Goal: Information Seeking & Learning: Compare options

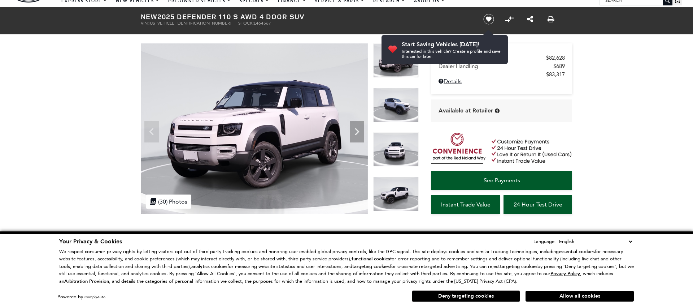
scroll to position [29, 0]
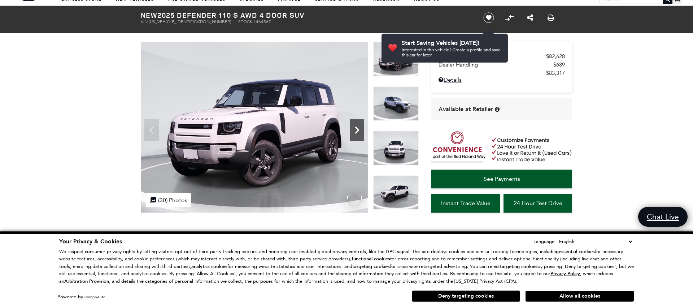
click at [355, 132] on icon "Next" at bounding box center [357, 130] width 14 height 14
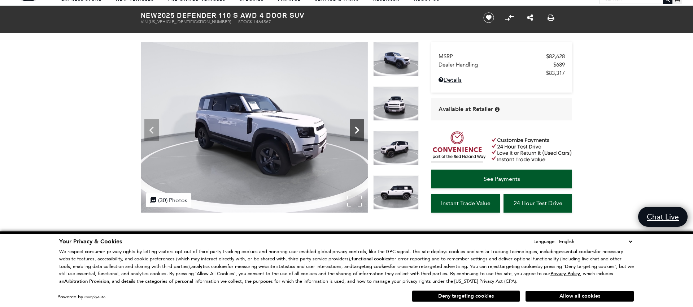
click at [355, 132] on icon "Next" at bounding box center [357, 130] width 14 height 14
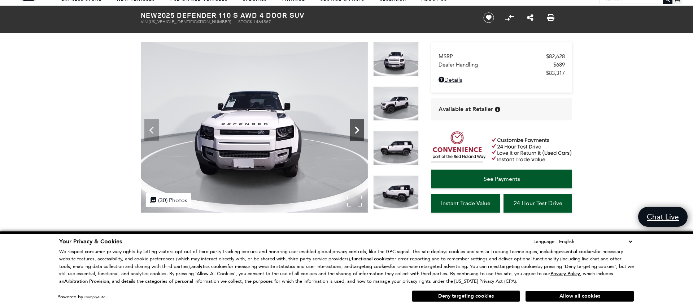
click at [355, 132] on icon "Next" at bounding box center [357, 130] width 14 height 14
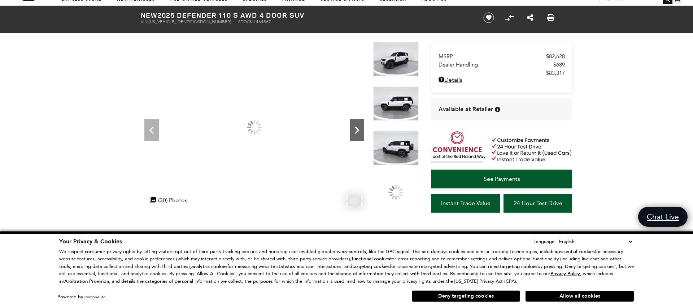
scroll to position [0, 0]
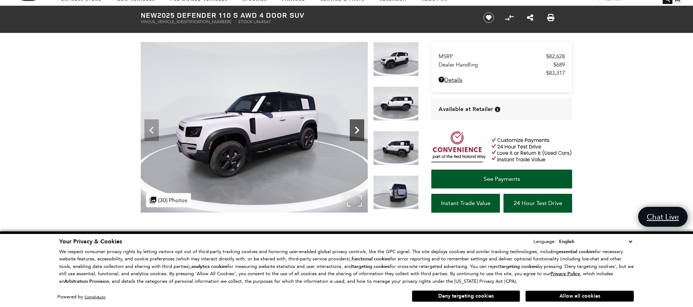
click at [355, 132] on icon "Next" at bounding box center [357, 130] width 14 height 14
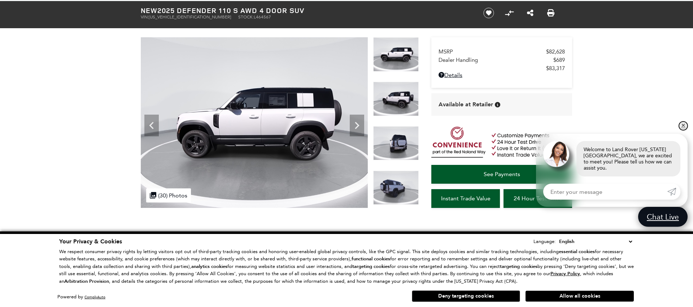
scroll to position [32, 0]
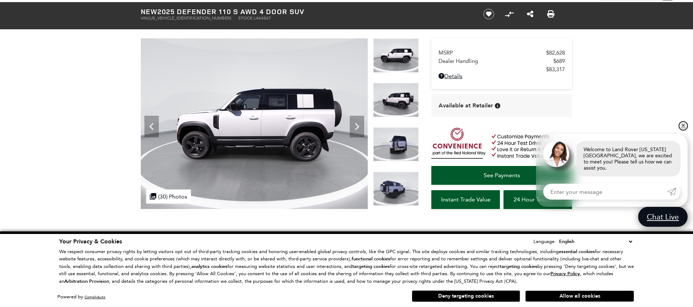
click at [684, 130] on link "✕" at bounding box center [683, 125] width 9 height 9
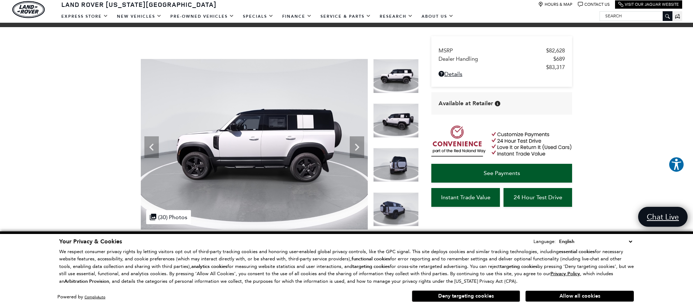
scroll to position [0, 0]
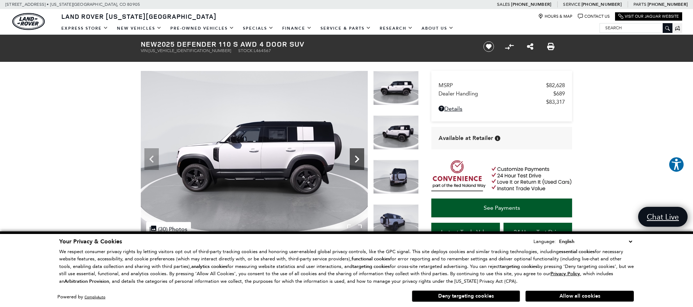
click at [354, 160] on icon "Next" at bounding box center [357, 159] width 14 height 14
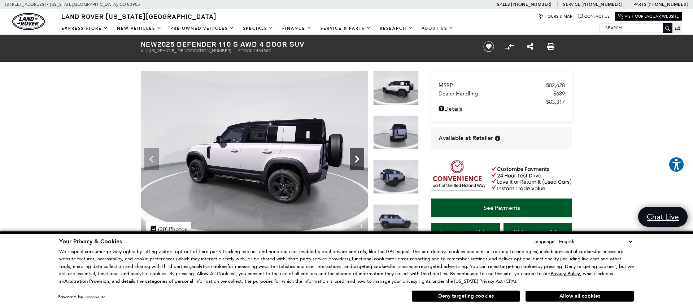
click at [354, 160] on icon "Next" at bounding box center [357, 159] width 14 height 14
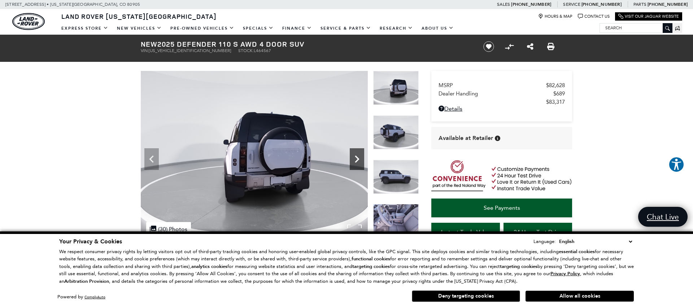
click at [354, 160] on icon "Next" at bounding box center [357, 159] width 14 height 14
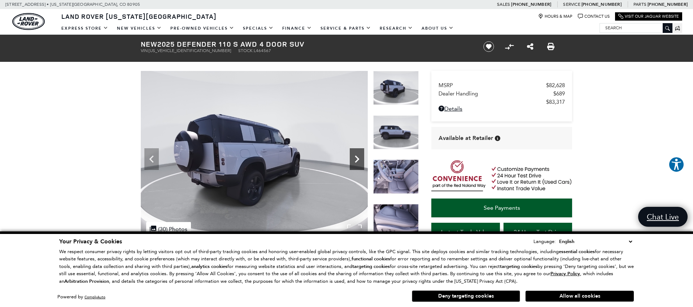
click at [354, 160] on icon "Next" at bounding box center [357, 159] width 14 height 14
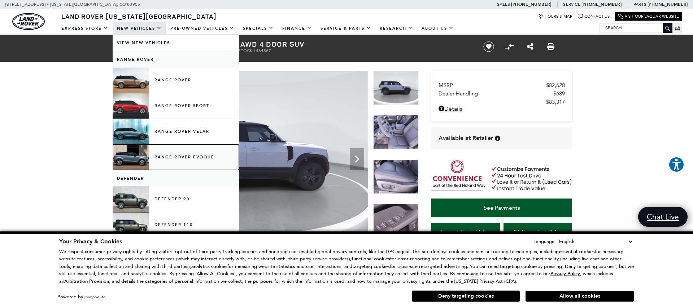
click at [165, 156] on link "Range Rover Evoque" at bounding box center [176, 156] width 126 height 25
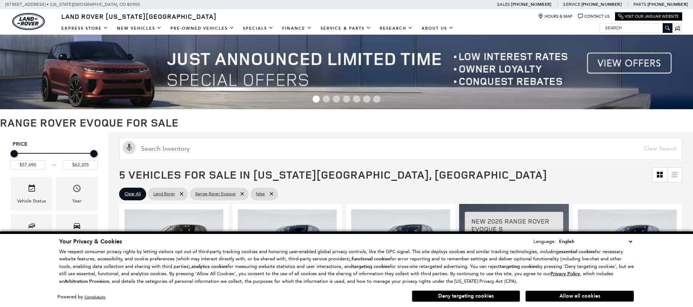
scroll to position [2, 0]
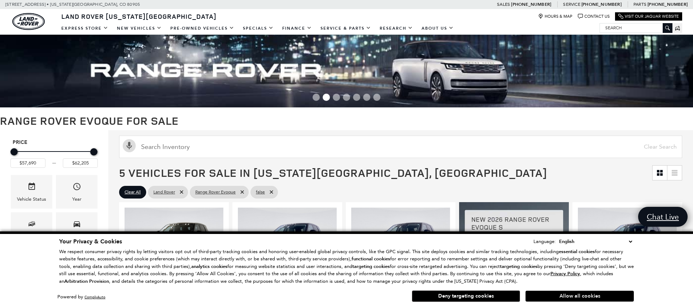
click at [565, 295] on button "Allow all cookies" at bounding box center [580, 295] width 108 height 11
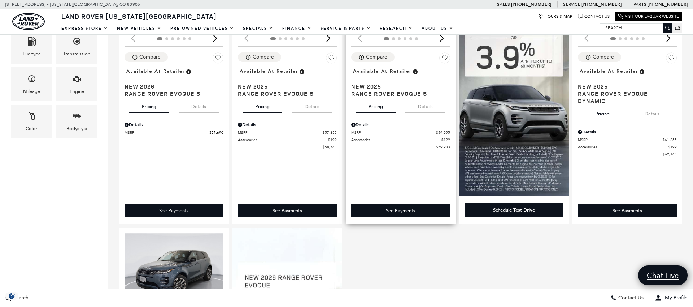
scroll to position [107, 0]
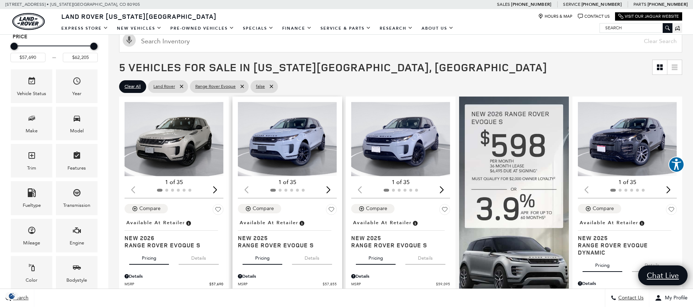
click at [327, 188] on div "Next slide" at bounding box center [328, 189] width 10 height 16
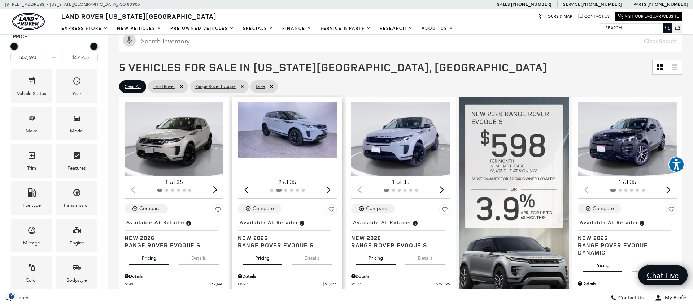
click at [327, 188] on div "Next slide" at bounding box center [328, 189] width 10 height 16
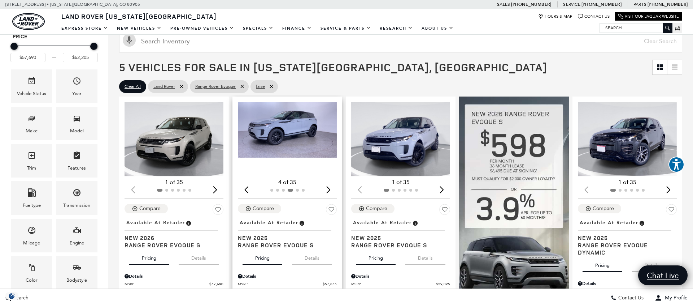
click at [327, 188] on div "Next slide" at bounding box center [328, 189] width 10 height 16
click at [290, 134] on img "5 / 6" at bounding box center [287, 130] width 99 height 56
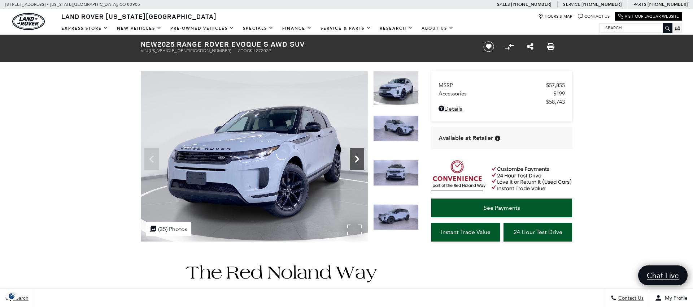
click at [357, 155] on icon "Next" at bounding box center [357, 159] width 14 height 14
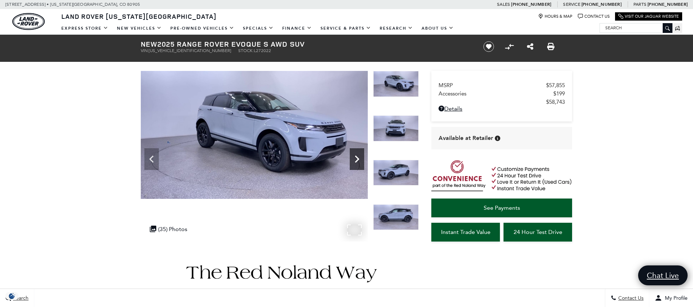
click at [357, 155] on icon "Next" at bounding box center [357, 159] width 14 height 14
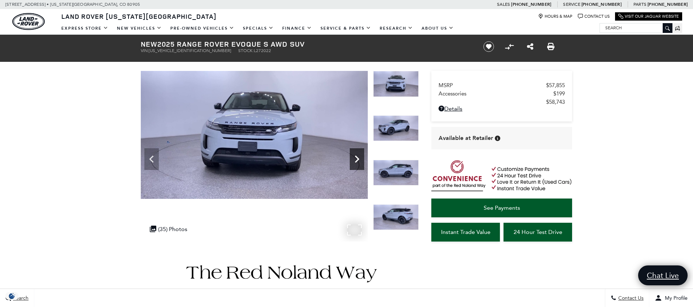
click at [357, 155] on icon "Next" at bounding box center [357, 159] width 14 height 14
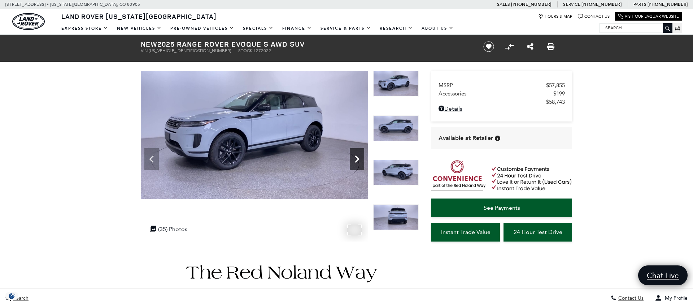
click at [357, 155] on icon "Next" at bounding box center [357, 159] width 14 height 14
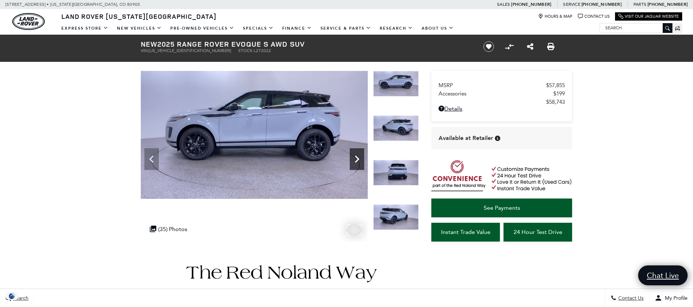
click at [357, 155] on icon "Next" at bounding box center [357, 159] width 14 height 14
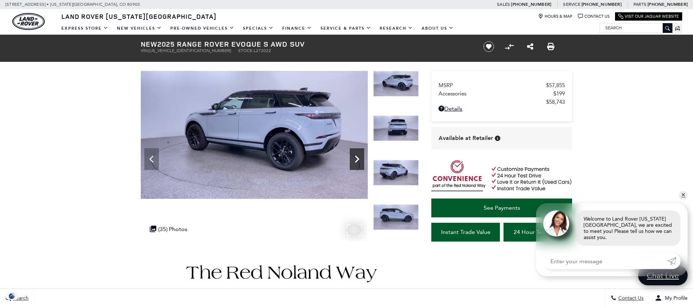
click at [357, 155] on icon "Next" at bounding box center [357, 159] width 14 height 14
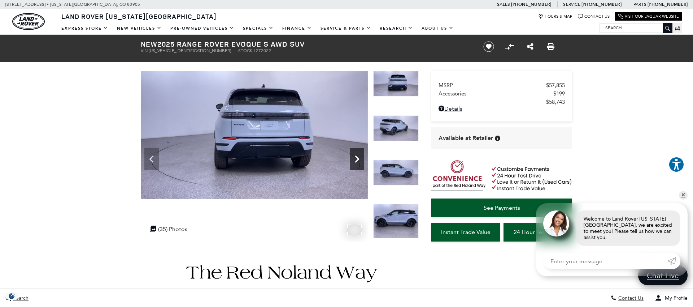
click at [357, 155] on icon "Next" at bounding box center [357, 159] width 14 height 14
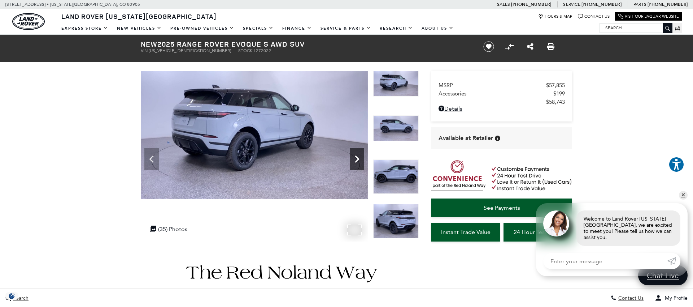
click at [357, 155] on icon "Next" at bounding box center [357, 159] width 14 height 14
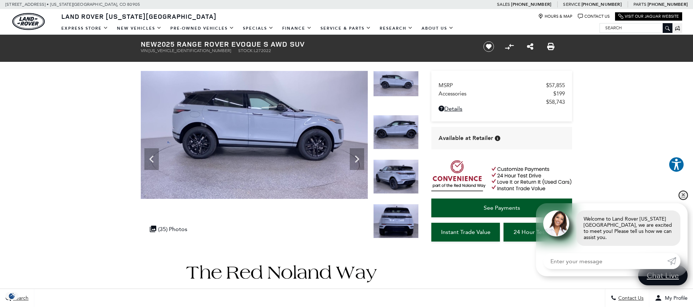
click at [685, 199] on link "✕" at bounding box center [683, 195] width 9 height 9
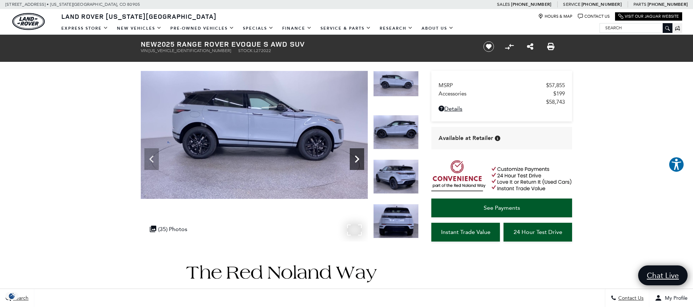
click at [358, 162] on icon "Next" at bounding box center [357, 159] width 14 height 14
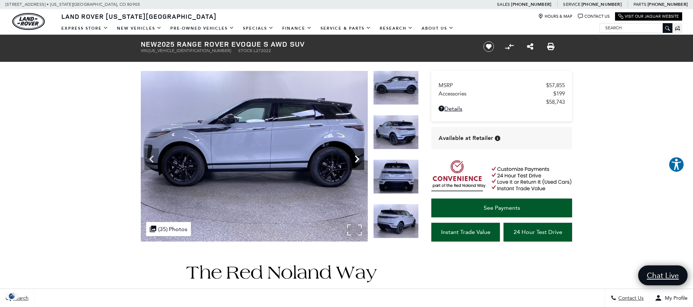
click at [358, 162] on icon "Next" at bounding box center [357, 159] width 14 height 14
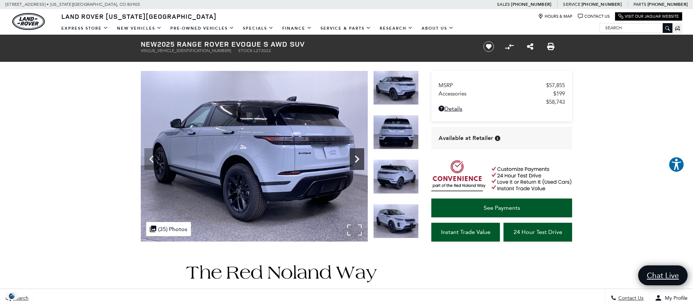
click at [358, 155] on icon "Next" at bounding box center [357, 159] width 14 height 14
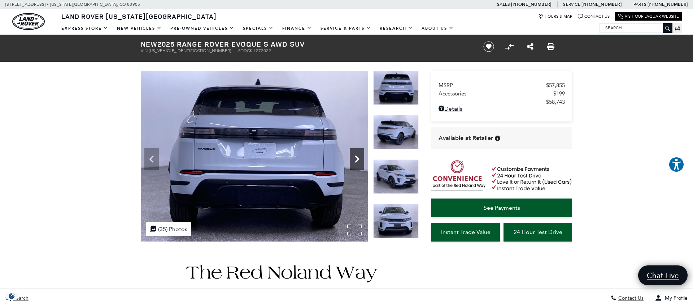
click at [358, 155] on icon "Next" at bounding box center [357, 159] width 14 height 14
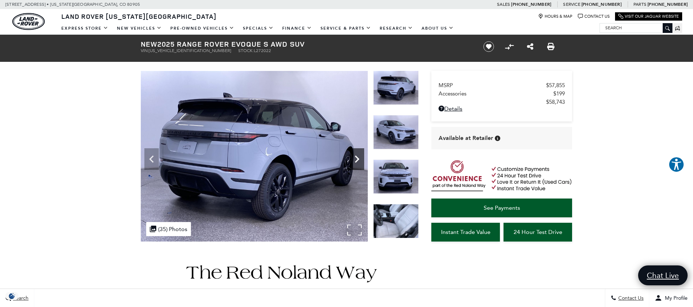
click at [358, 155] on icon "Next" at bounding box center [357, 159] width 14 height 14
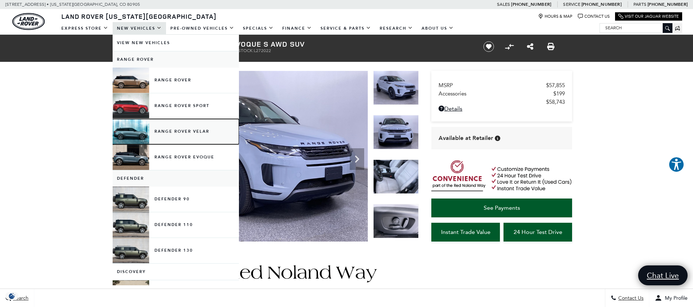
click at [165, 129] on link "Range Rover Velar" at bounding box center [176, 131] width 126 height 25
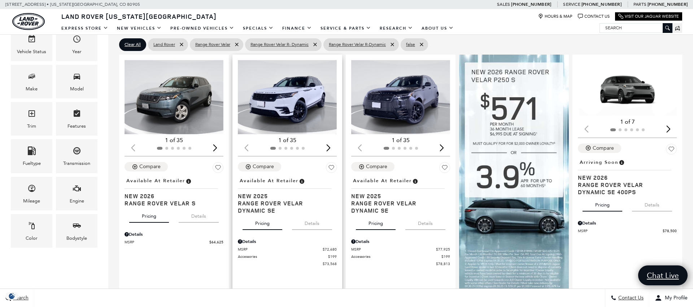
scroll to position [149, 0]
click at [329, 146] on div "Next slide" at bounding box center [328, 147] width 10 height 16
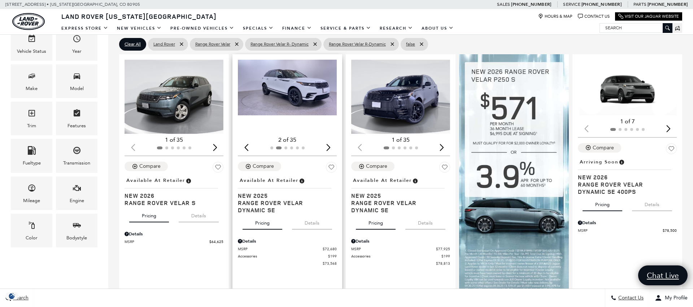
click at [329, 146] on div "Next slide" at bounding box center [328, 147] width 10 height 16
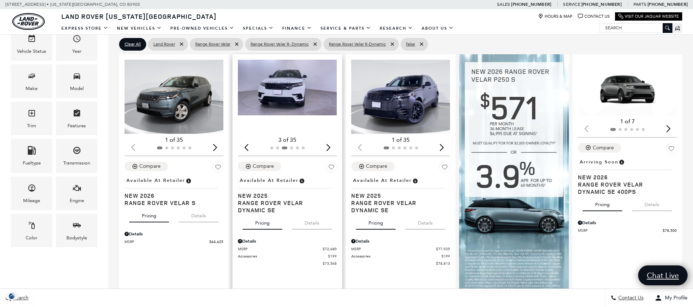
click at [329, 146] on div "Next slide" at bounding box center [328, 147] width 10 height 16
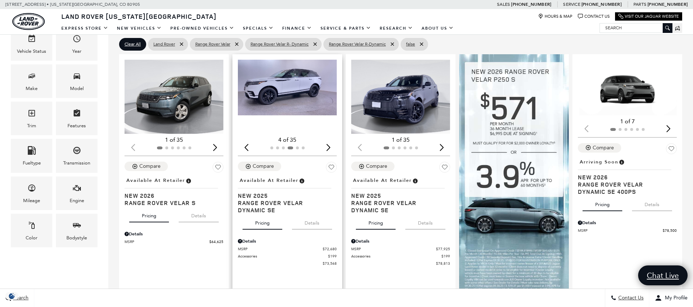
click at [329, 146] on div "Next slide" at bounding box center [328, 147] width 10 height 16
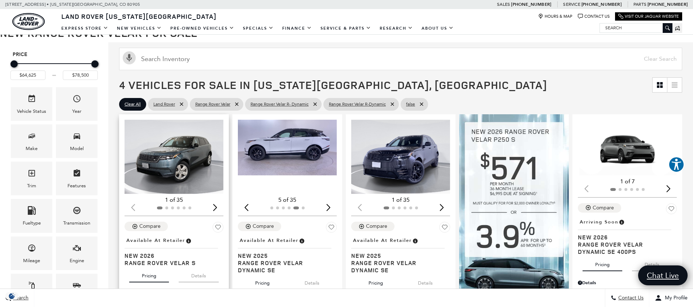
scroll to position [94, 0]
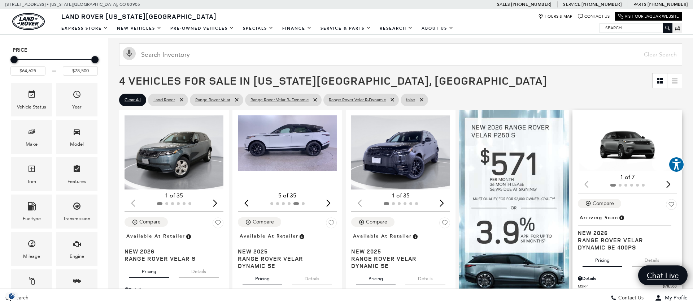
click at [635, 143] on img "1 / 2" at bounding box center [627, 143] width 99 height 56
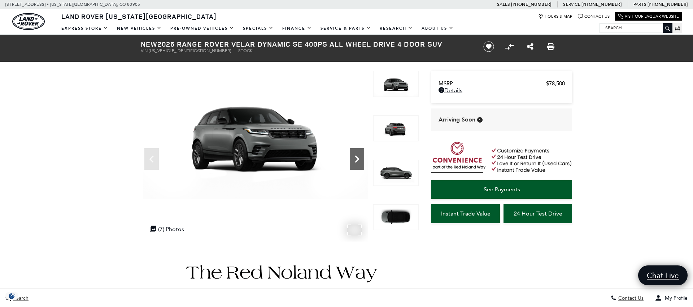
click at [357, 158] on icon "Next" at bounding box center [357, 159] width 14 height 14
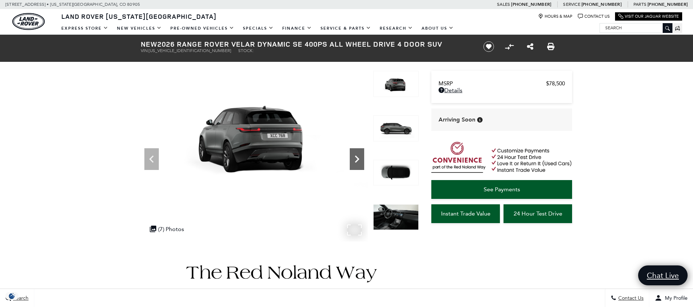
click at [357, 158] on icon "Next" at bounding box center [357, 159] width 14 height 14
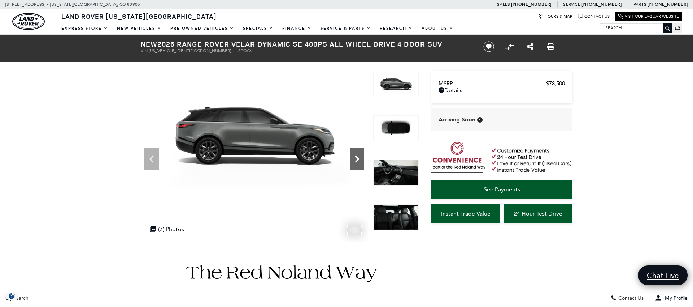
click at [357, 158] on icon "Next" at bounding box center [357, 159] width 14 height 14
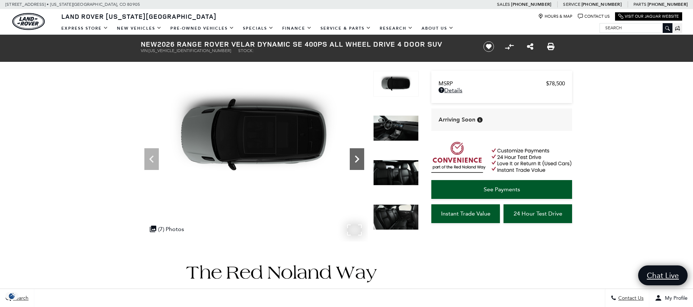
click at [357, 158] on icon "Next" at bounding box center [357, 159] width 14 height 14
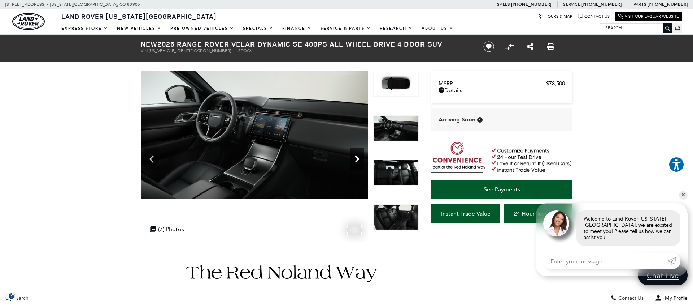
click at [357, 158] on icon "Next" at bounding box center [357, 159] width 14 height 14
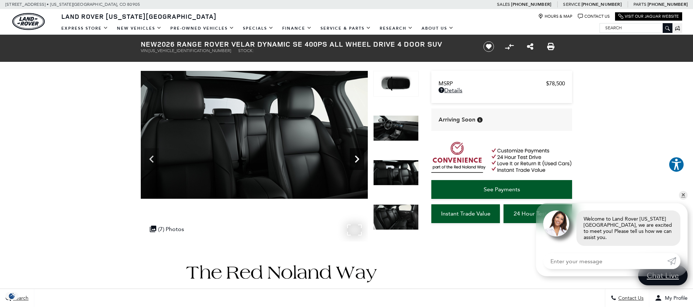
click at [357, 158] on icon "Next" at bounding box center [357, 159] width 14 height 14
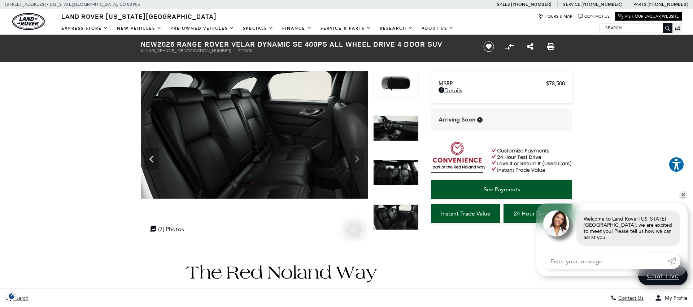
click at [357, 158] on img at bounding box center [254, 135] width 227 height 128
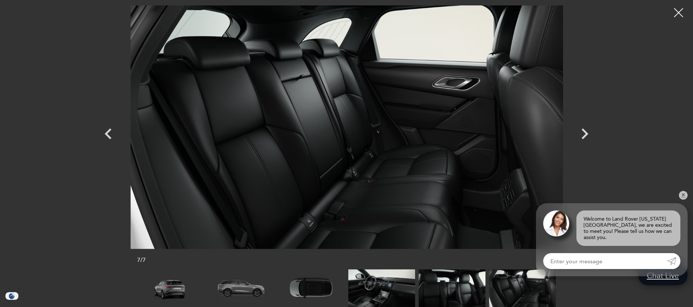
click at [584, 135] on div at bounding box center [346, 126] width 505 height 243
click at [110, 135] on icon "Previous" at bounding box center [108, 134] width 22 height 22
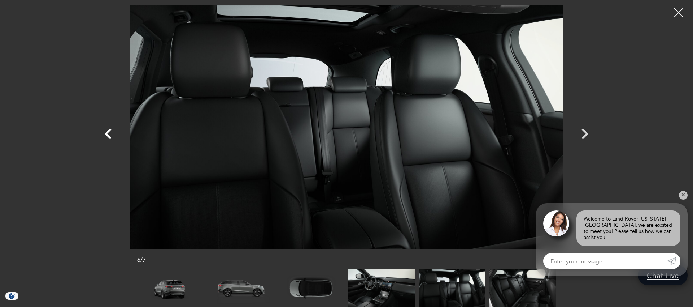
click at [110, 135] on icon "Previous" at bounding box center [108, 134] width 22 height 22
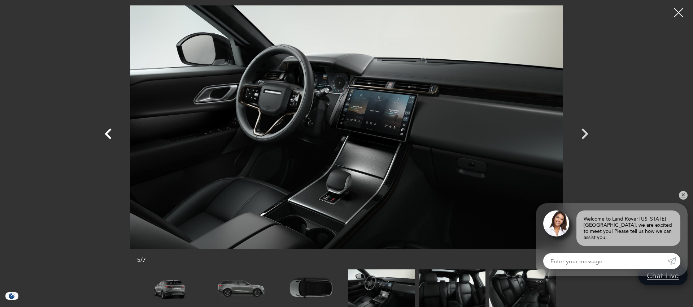
click at [110, 135] on icon "Previous" at bounding box center [108, 134] width 22 height 22
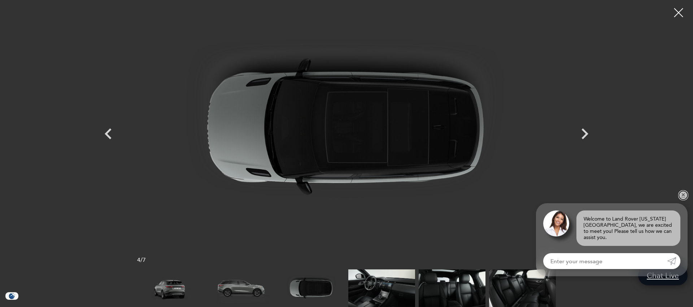
click at [687, 199] on link "✕" at bounding box center [683, 195] width 9 height 9
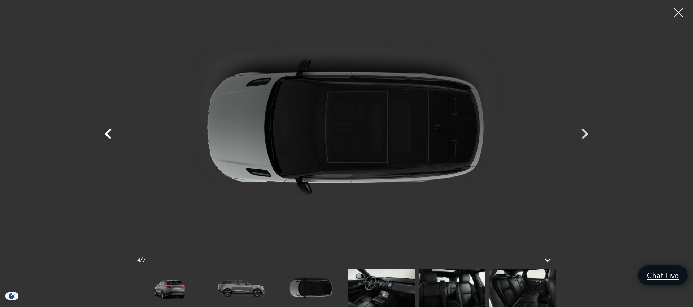
click at [109, 136] on icon "Previous" at bounding box center [108, 133] width 7 height 11
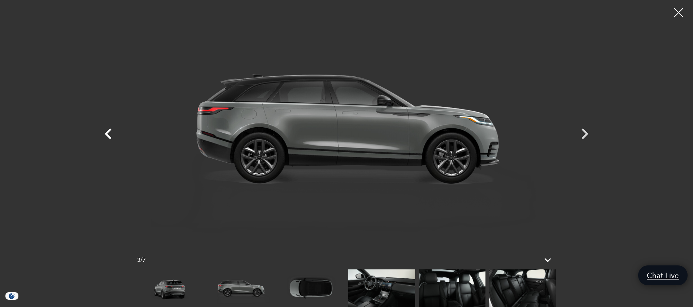
click at [109, 136] on icon "Previous" at bounding box center [108, 133] width 7 height 11
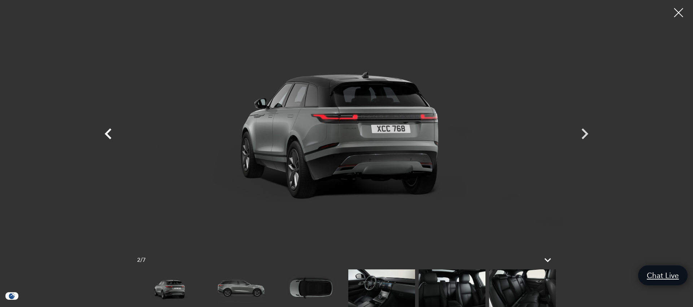
click at [109, 136] on icon "Previous" at bounding box center [108, 133] width 7 height 11
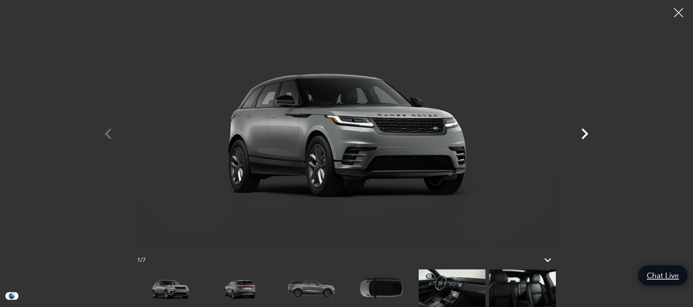
click at [586, 135] on icon "Next" at bounding box center [585, 133] width 7 height 11
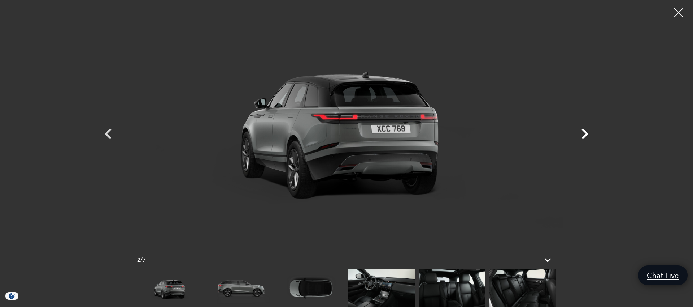
click at [586, 135] on icon "Next" at bounding box center [585, 133] width 7 height 11
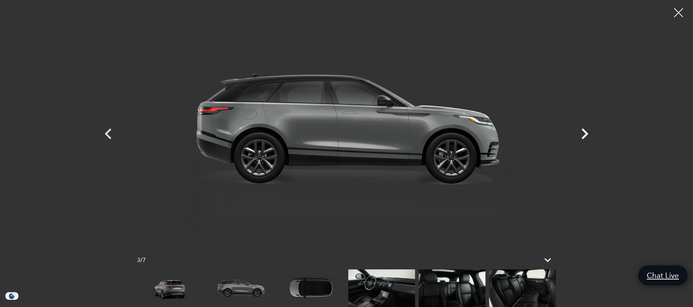
click at [586, 135] on icon "Next" at bounding box center [585, 133] width 7 height 11
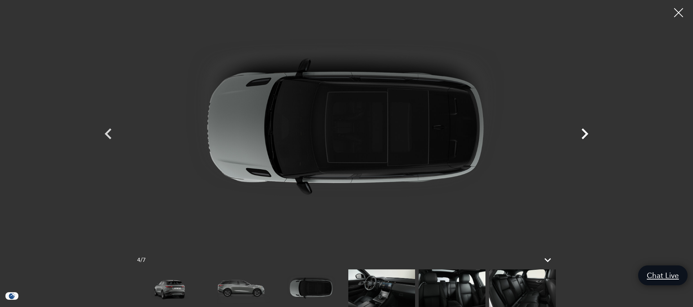
click at [586, 135] on icon "Next" at bounding box center [585, 133] width 7 height 11
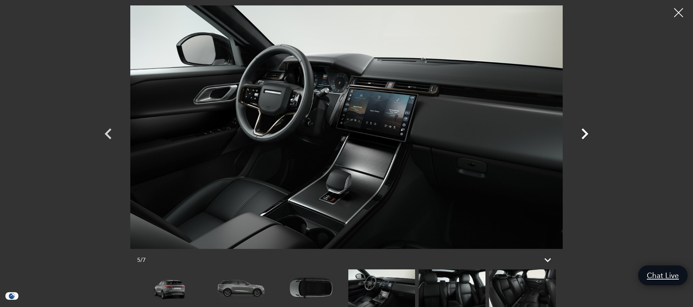
click at [586, 135] on icon "Next" at bounding box center [585, 133] width 7 height 11
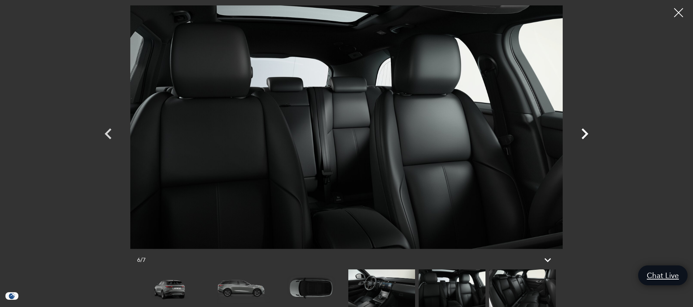
click at [586, 135] on icon "Next" at bounding box center [585, 133] width 7 height 11
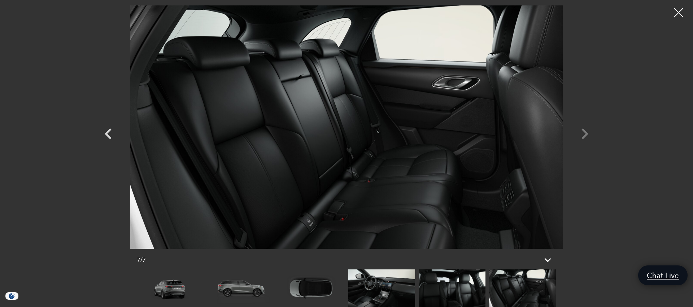
click at [586, 135] on div at bounding box center [346, 126] width 505 height 243
click at [586, 134] on div at bounding box center [346, 126] width 505 height 243
click at [680, 10] on div at bounding box center [678, 12] width 19 height 19
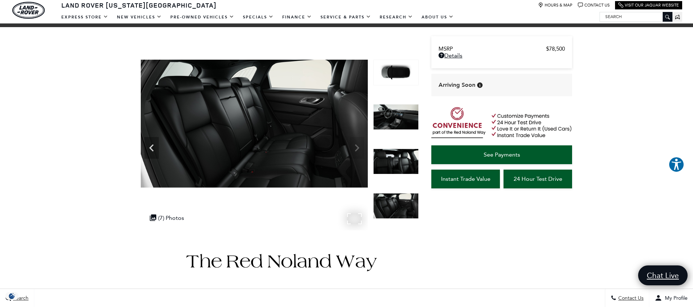
scroll to position [0, 0]
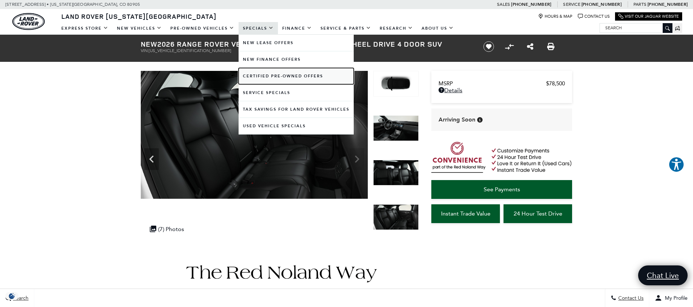
click at [283, 77] on link "Certified Pre-Owned Offers" at bounding box center [296, 76] width 115 height 16
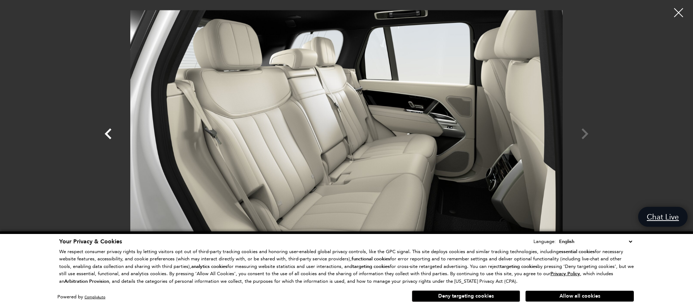
click at [109, 136] on icon "Previous" at bounding box center [108, 133] width 7 height 11
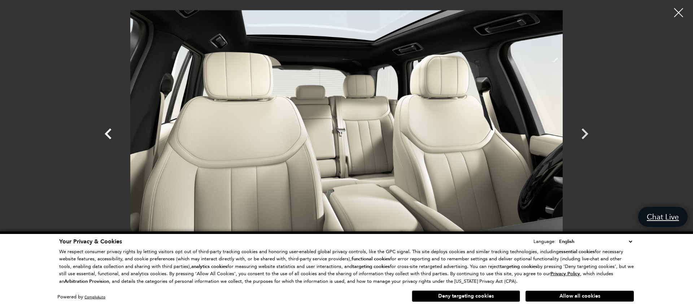
click at [109, 136] on icon "Previous" at bounding box center [108, 133] width 7 height 11
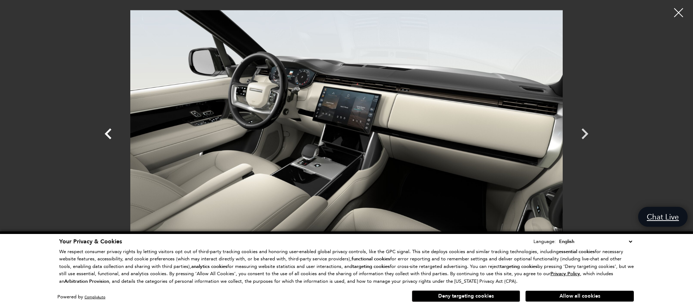
click at [109, 136] on icon "Previous" at bounding box center [108, 133] width 7 height 11
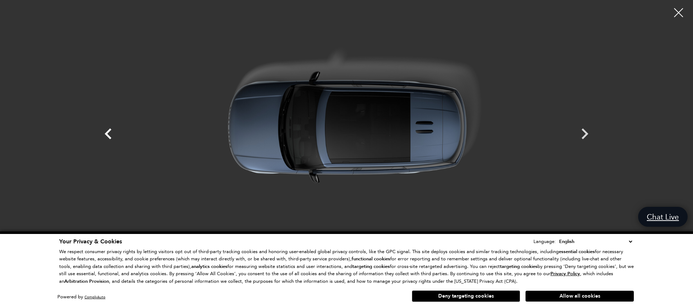
click at [109, 136] on icon "Previous" at bounding box center [108, 133] width 7 height 11
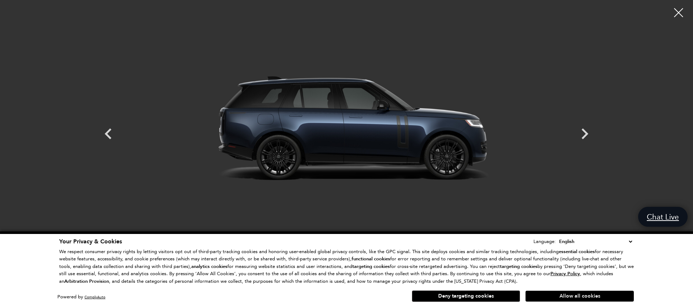
click at [588, 298] on button "Allow all cookies" at bounding box center [580, 295] width 108 height 11
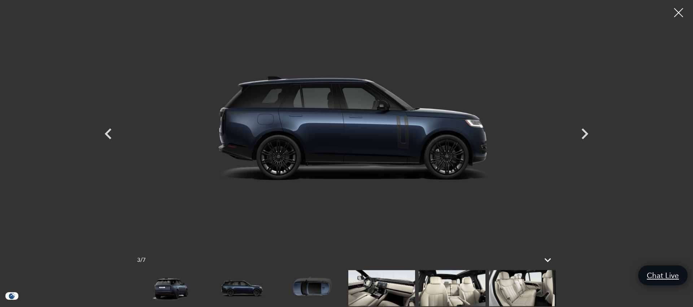
scroll to position [189, 0]
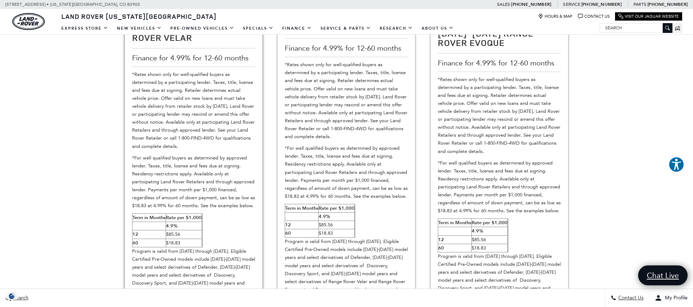
scroll to position [122, 0]
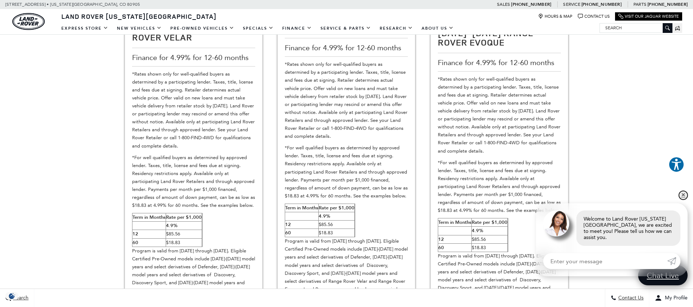
click at [682, 199] on link "✕" at bounding box center [683, 195] width 9 height 9
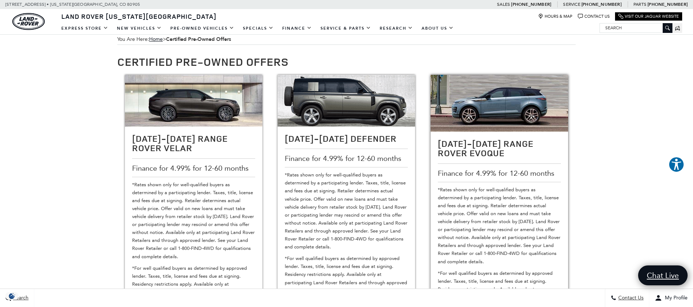
scroll to position [15, 0]
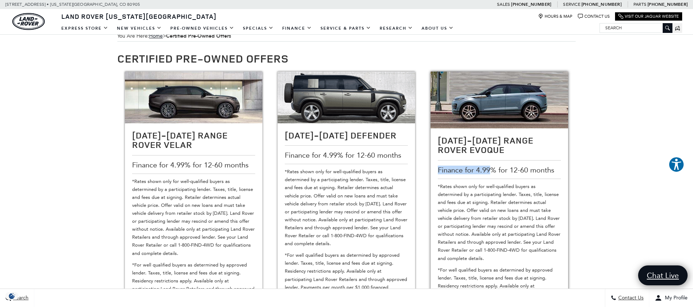
drag, startPoint x: 491, startPoint y: 170, endPoint x: 438, endPoint y: 170, distance: 53.1
click at [438, 170] on div "2019-2025 Range Rover Evoque Finance for 4.99% for 12-60 months Term in Months …" at bounding box center [500, 287] width 138 height 318
click at [445, 170] on span "Finance for 4.99% for 12-60 months" at bounding box center [497, 170] width 118 height 8
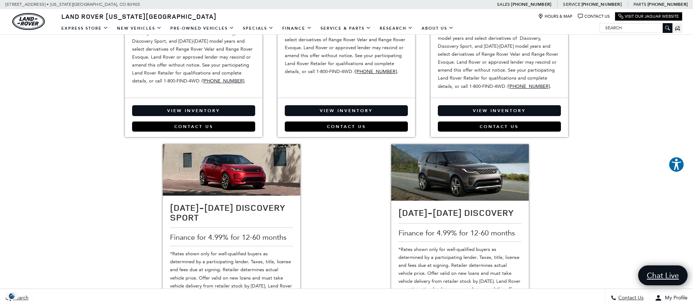
scroll to position [365, 0]
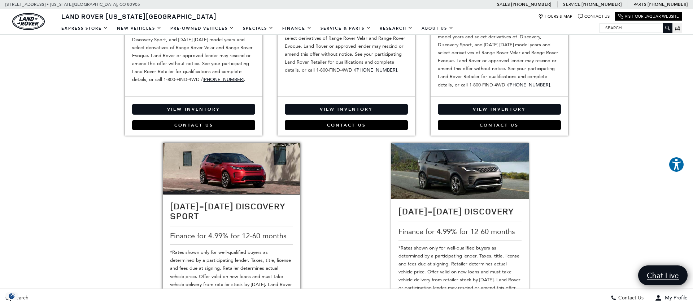
click at [228, 175] on img at bounding box center [232, 169] width 138 height 52
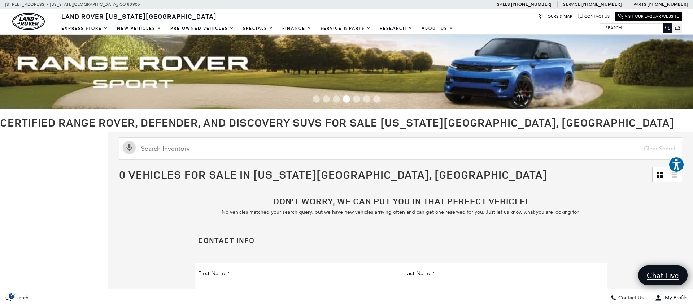
click at [355, 100] on span "Go to slide 5" at bounding box center [356, 98] width 7 height 7
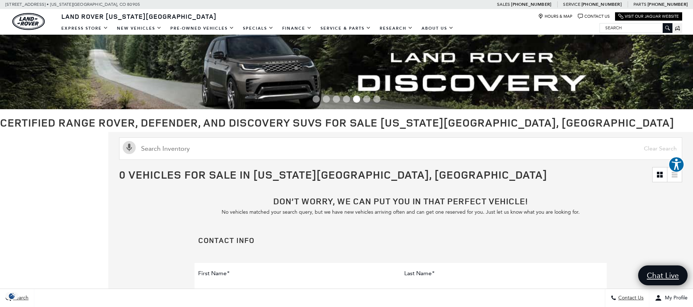
click at [366, 100] on span "Go to slide 6" at bounding box center [366, 98] width 7 height 7
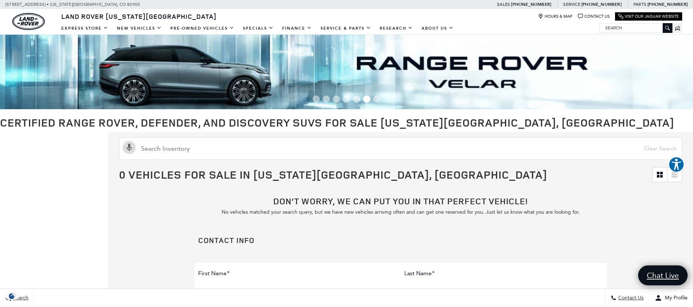
click at [378, 100] on span "Go to slide 7" at bounding box center [376, 98] width 7 height 7
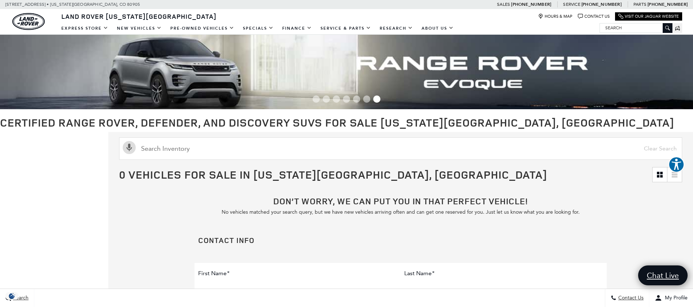
click at [338, 100] on span "Go to slide 3" at bounding box center [336, 98] width 7 height 7
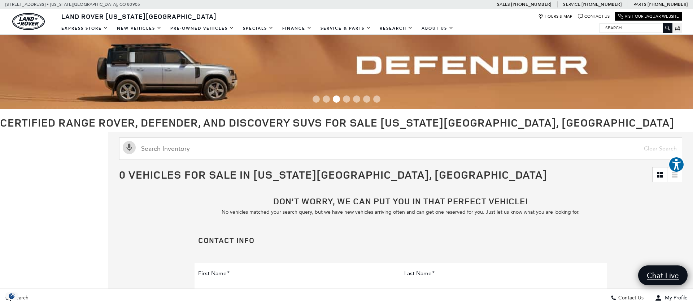
click at [328, 100] on span "Go to slide 2" at bounding box center [326, 98] width 7 height 7
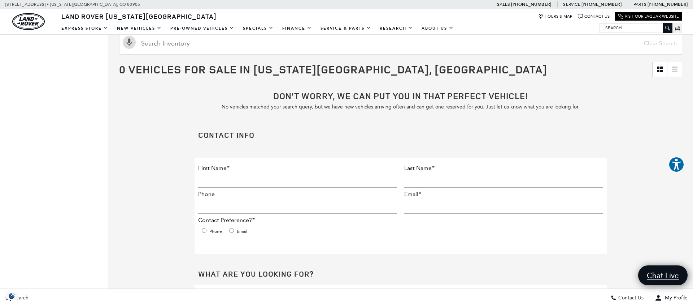
scroll to position [88, 0]
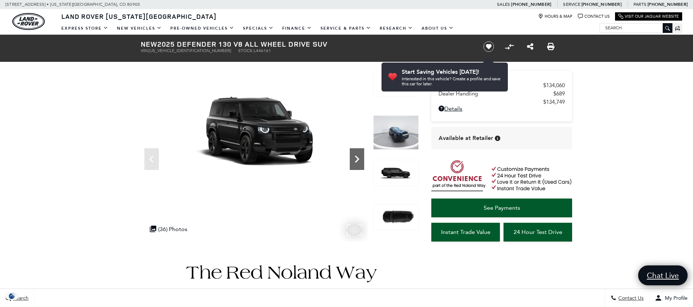
click at [356, 159] on icon "Next" at bounding box center [357, 159] width 14 height 14
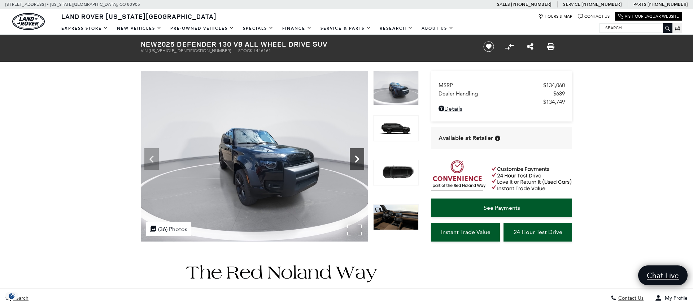
click at [356, 159] on icon "Next" at bounding box center [357, 159] width 14 height 14
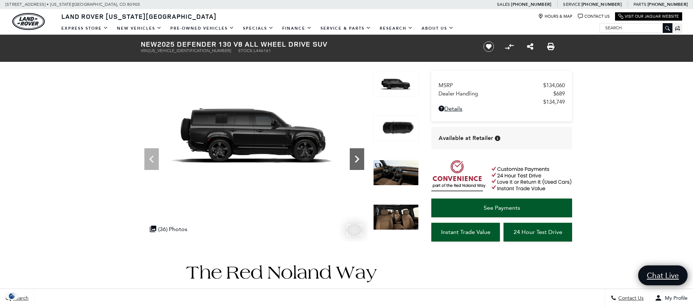
click at [356, 159] on icon "Next" at bounding box center [357, 159] width 14 height 14
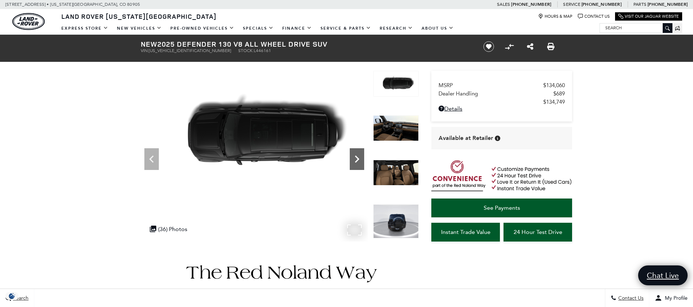
click at [356, 159] on icon "Next" at bounding box center [357, 159] width 14 height 14
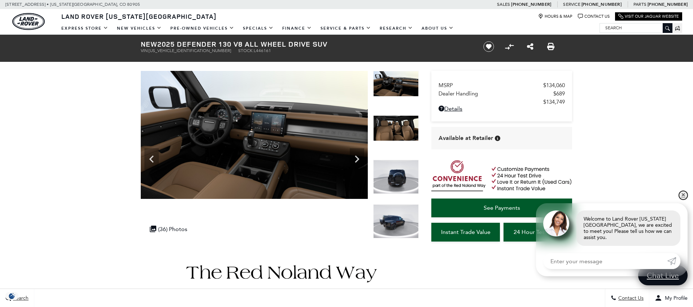
click at [683, 199] on link "✕" at bounding box center [683, 195] width 9 height 9
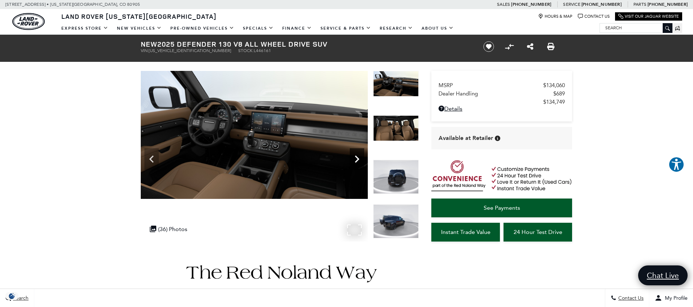
click at [358, 159] on icon "Next" at bounding box center [357, 158] width 4 height 7
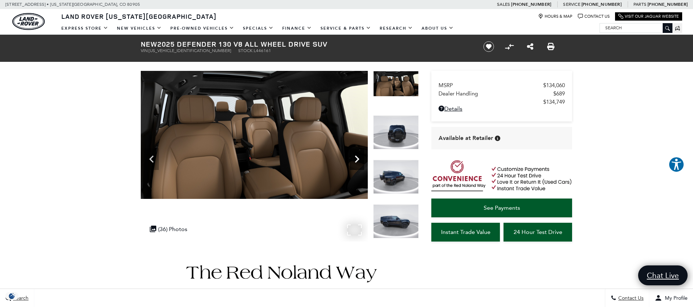
click at [358, 159] on icon "Next" at bounding box center [357, 158] width 4 height 7
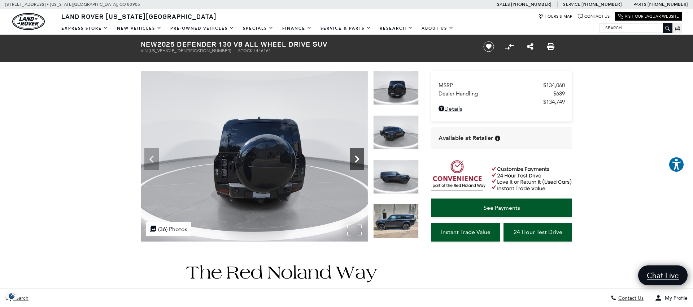
click at [358, 159] on icon "Next" at bounding box center [357, 158] width 4 height 7
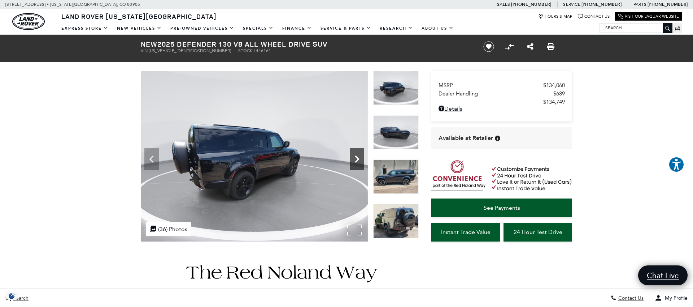
click at [358, 159] on icon "Next" at bounding box center [357, 158] width 4 height 7
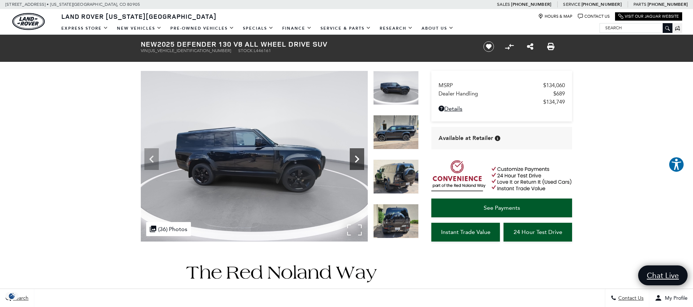
click at [358, 159] on icon "Next" at bounding box center [357, 158] width 4 height 7
